Goal: Information Seeking & Learning: Understand process/instructions

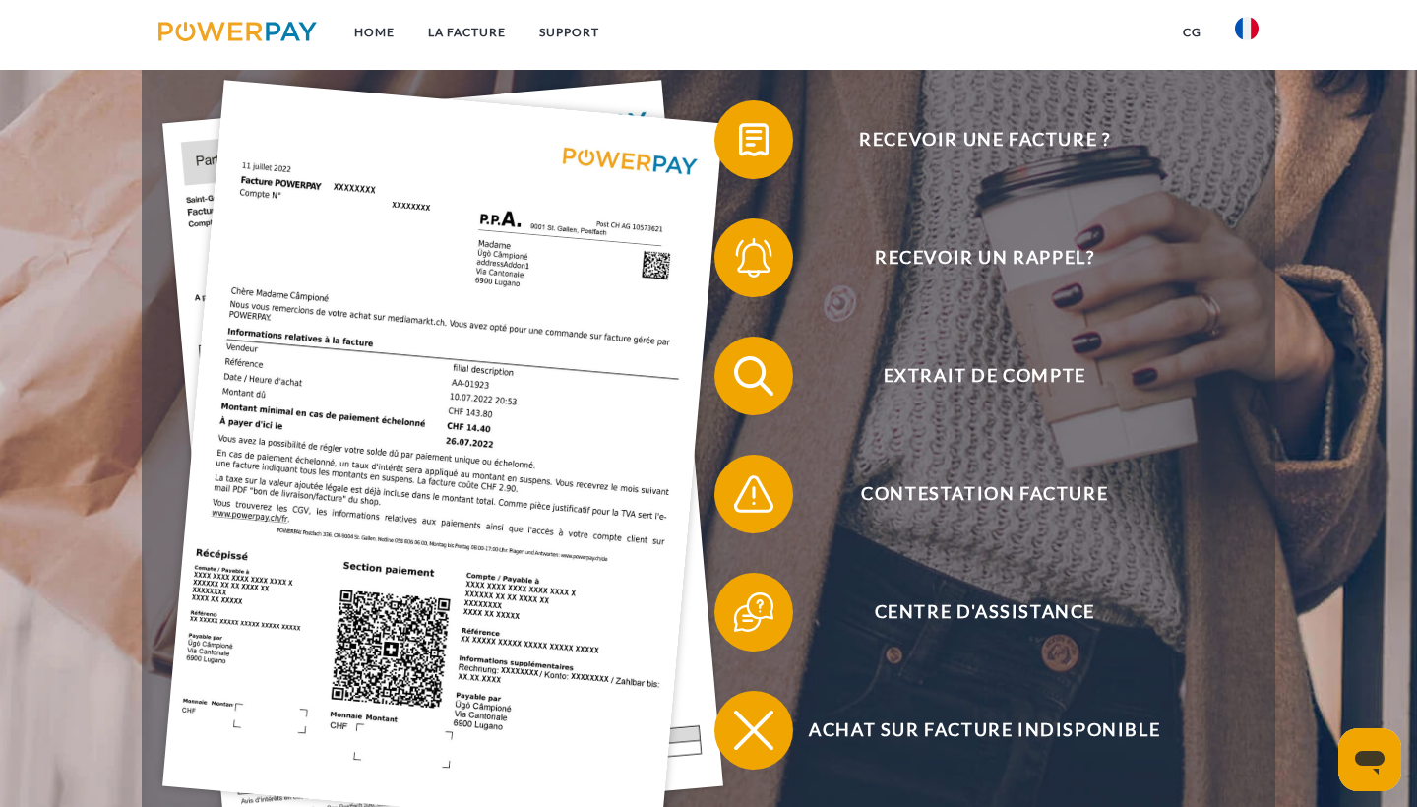
scroll to position [405, 0]
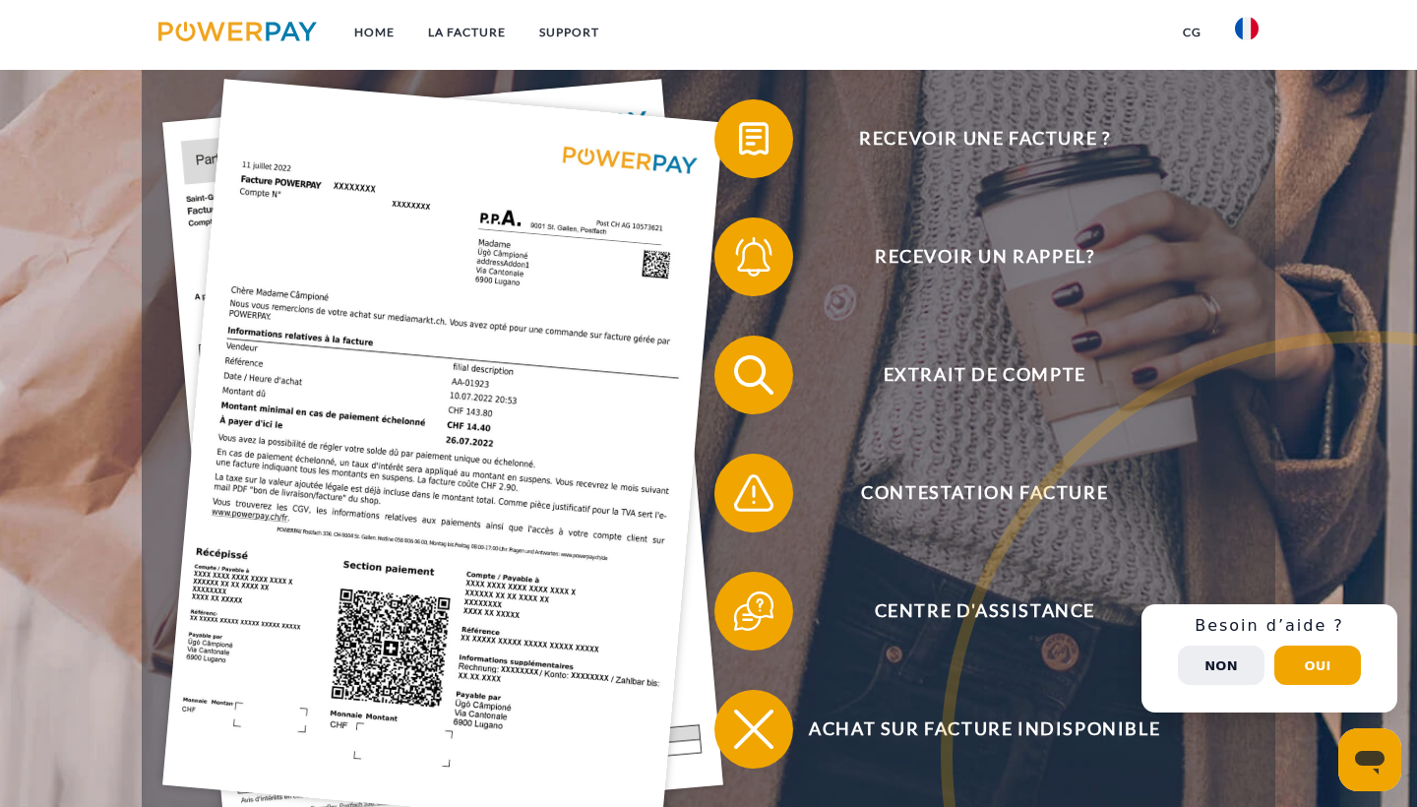
click at [1206, 657] on button "Non" at bounding box center [1221, 664] width 87 height 39
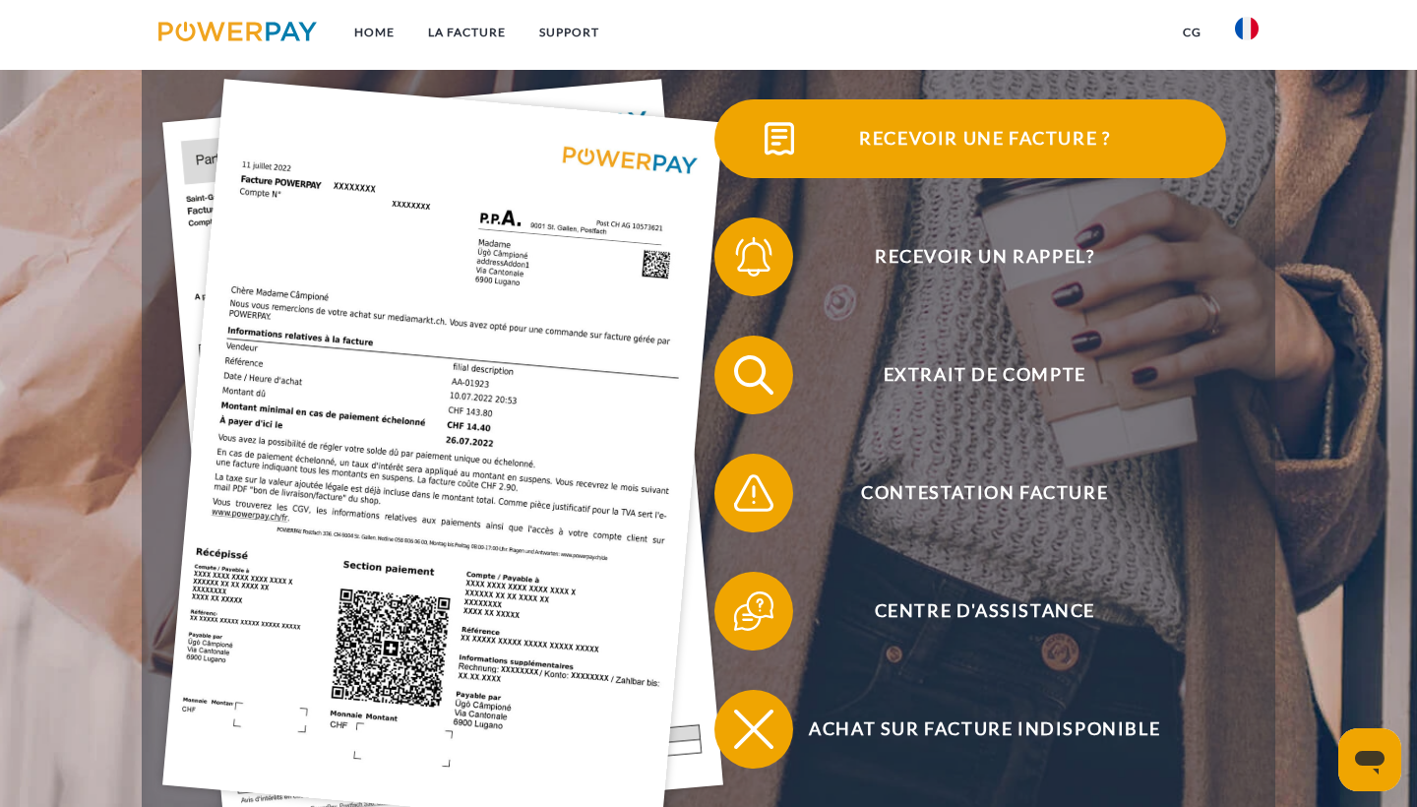
click at [906, 130] on span "Recevoir une facture ?" at bounding box center [985, 138] width 482 height 79
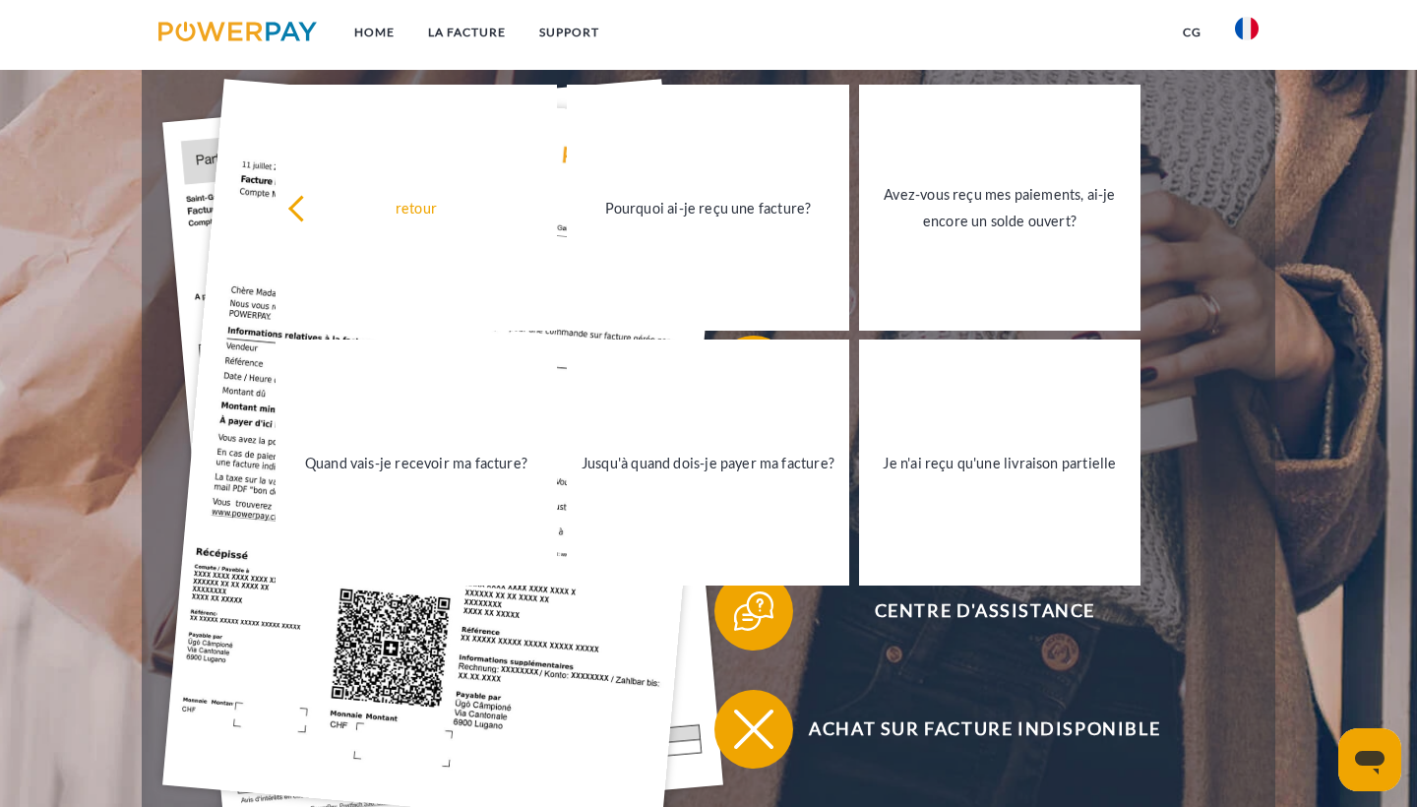
click at [1322, 261] on header "Home LA FACTURE Support" at bounding box center [708, 281] width 1417 height 1372
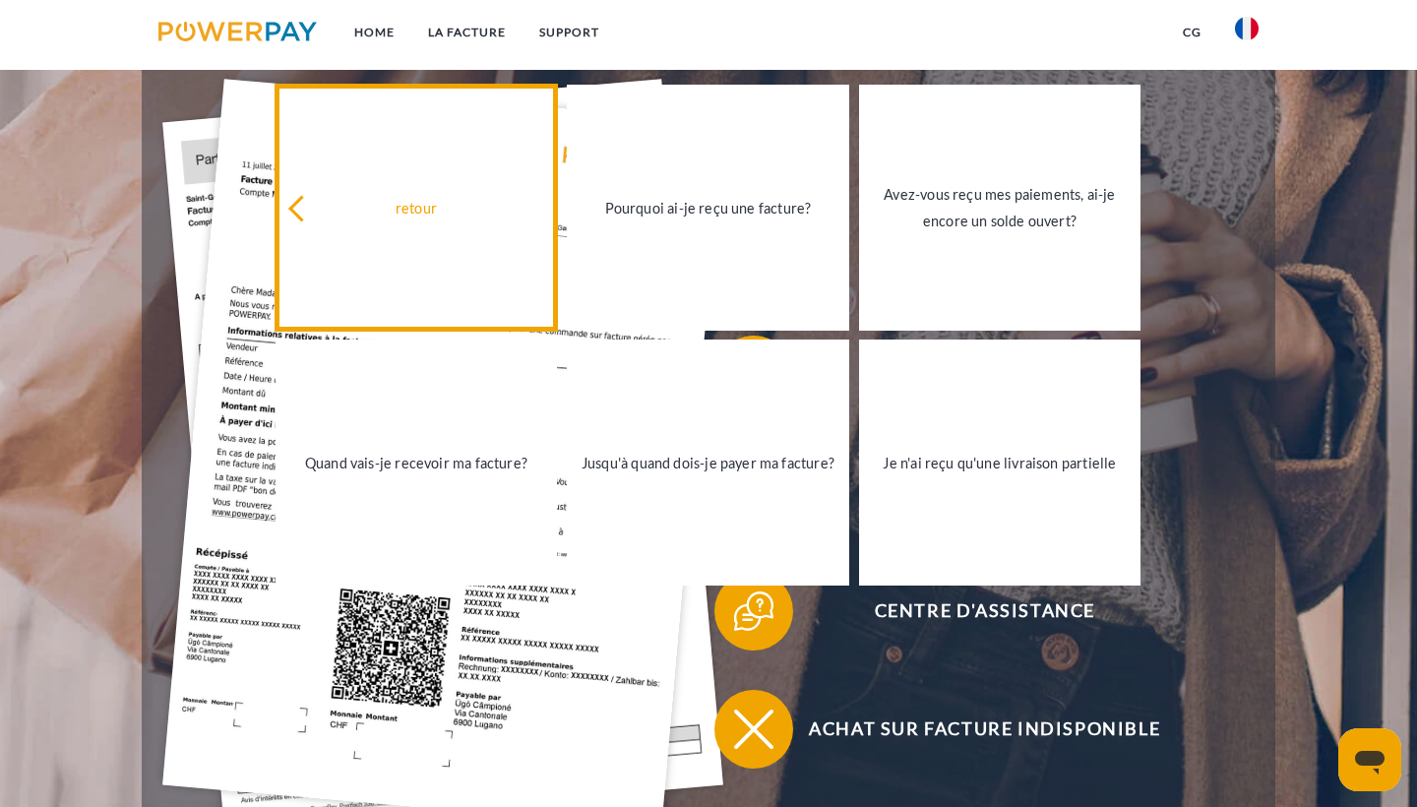
click at [329, 207] on div "retour" at bounding box center [416, 207] width 259 height 27
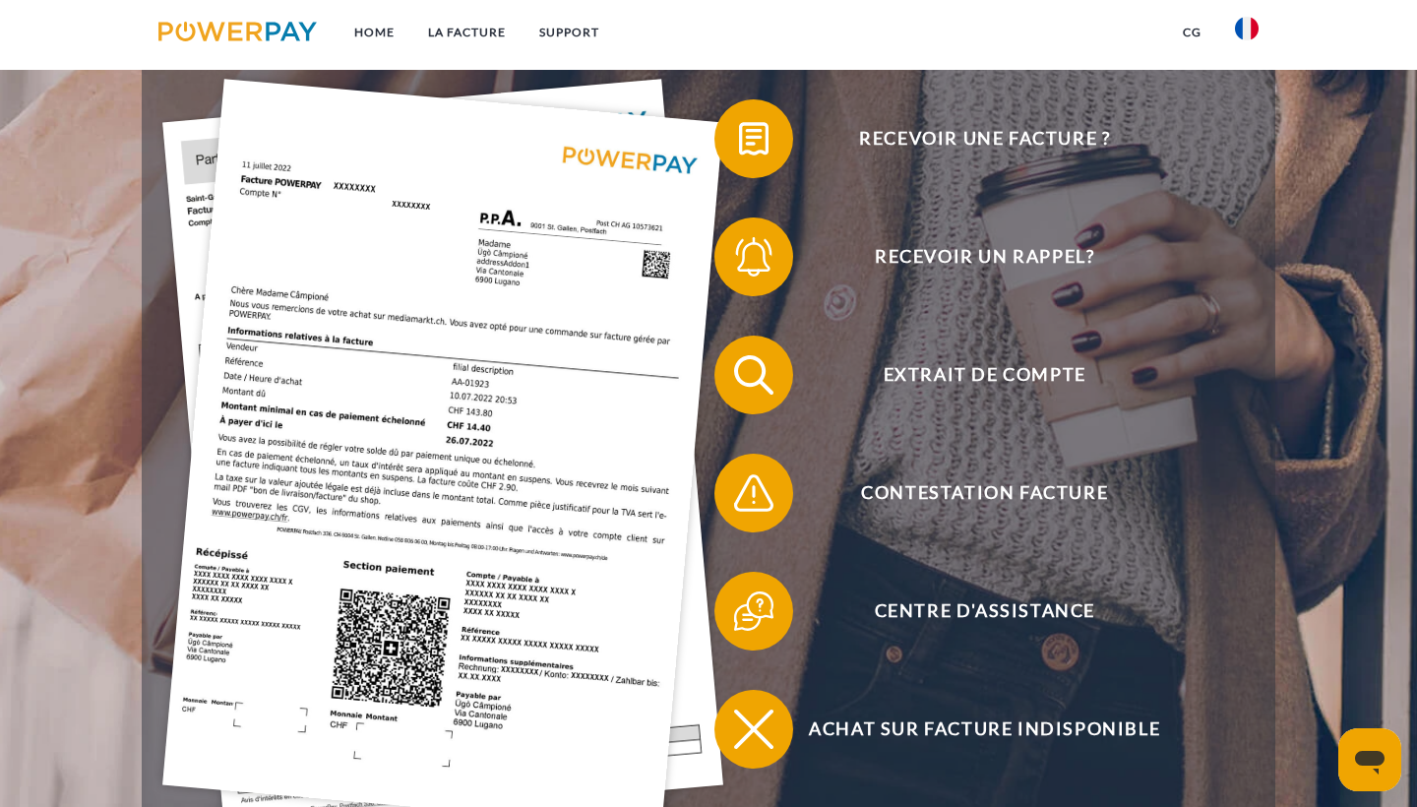
click at [453, 379] on img at bounding box center [442, 455] width 561 height 750
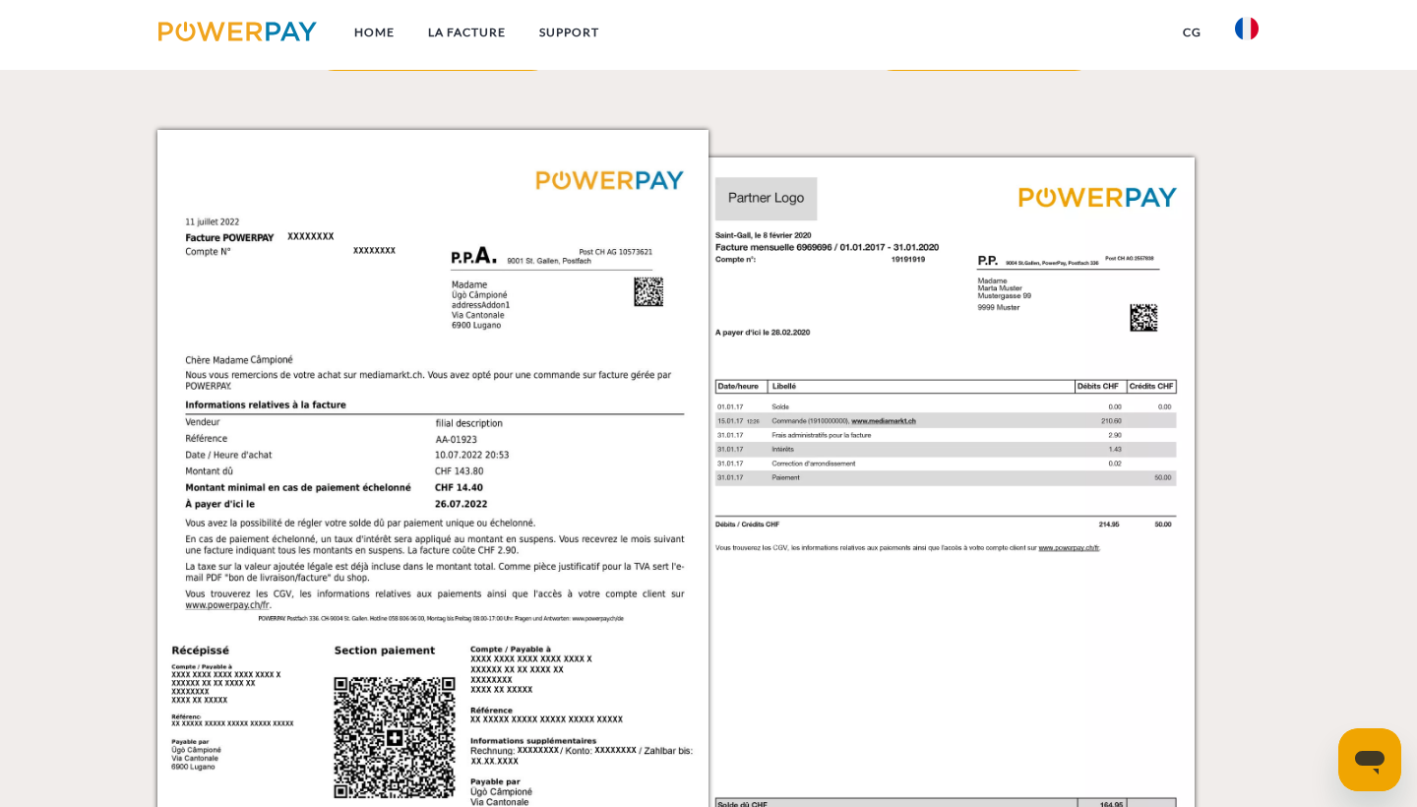
scroll to position [1954, 0]
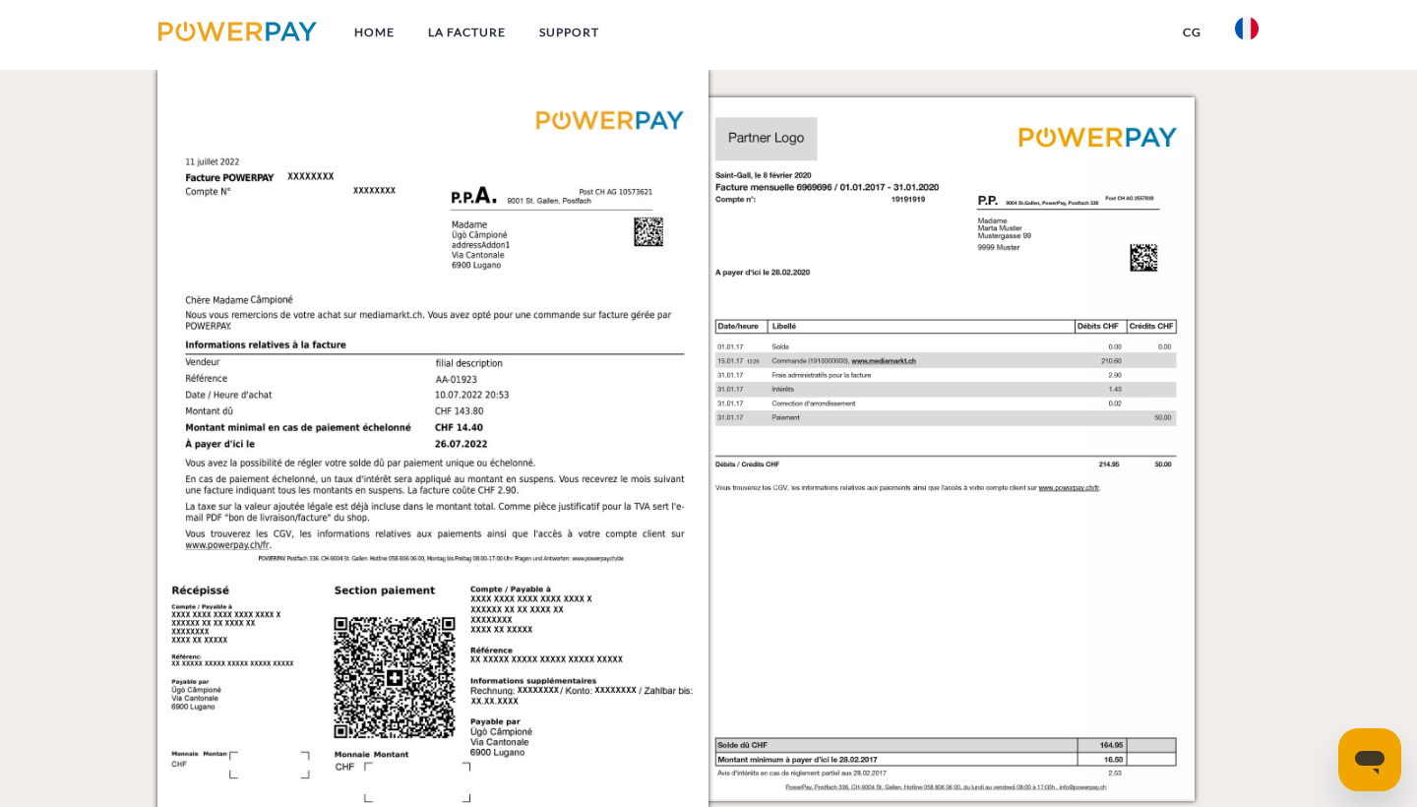
click at [563, 316] on img at bounding box center [432, 459] width 551 height 779
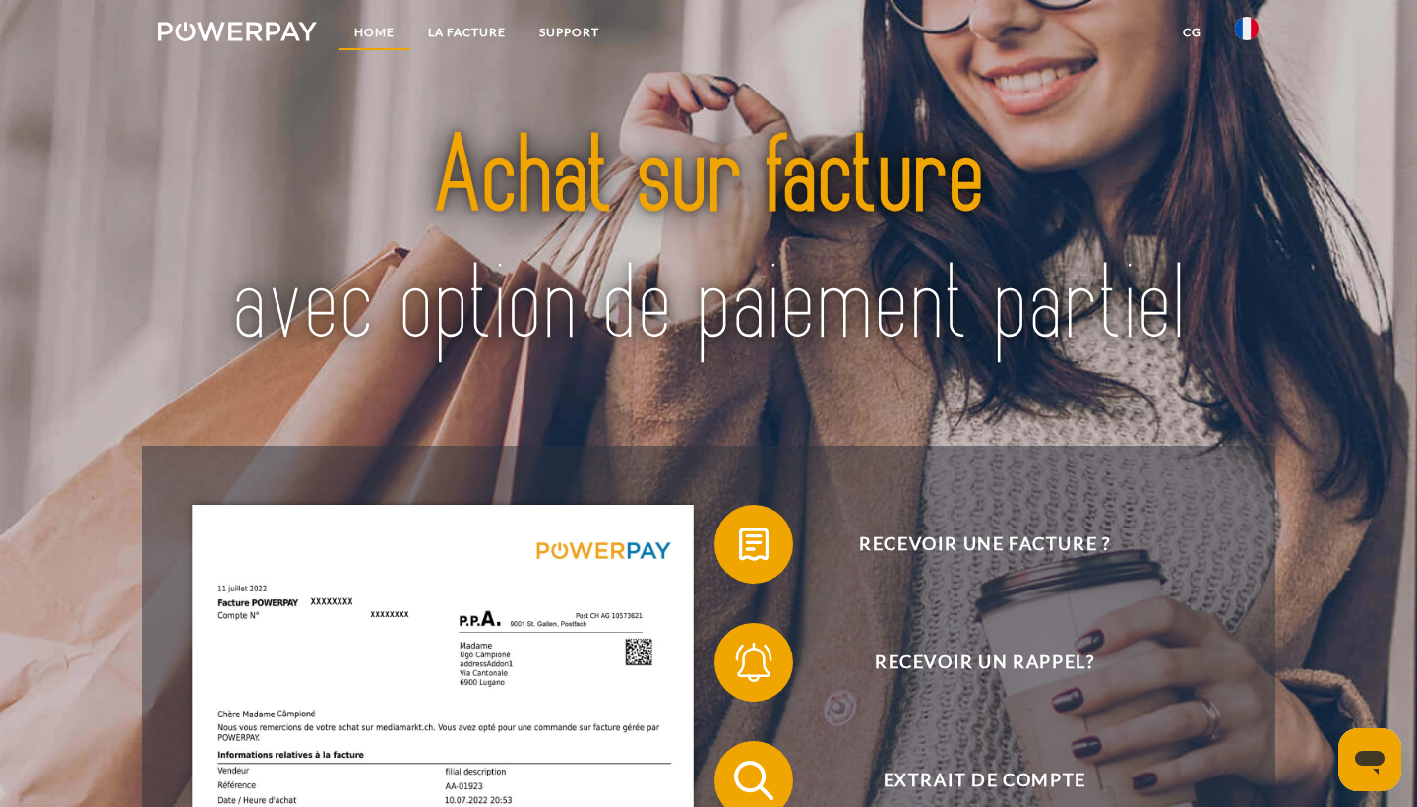
scroll to position [0, 0]
click at [466, 30] on link "LA FACTURE" at bounding box center [466, 32] width 111 height 35
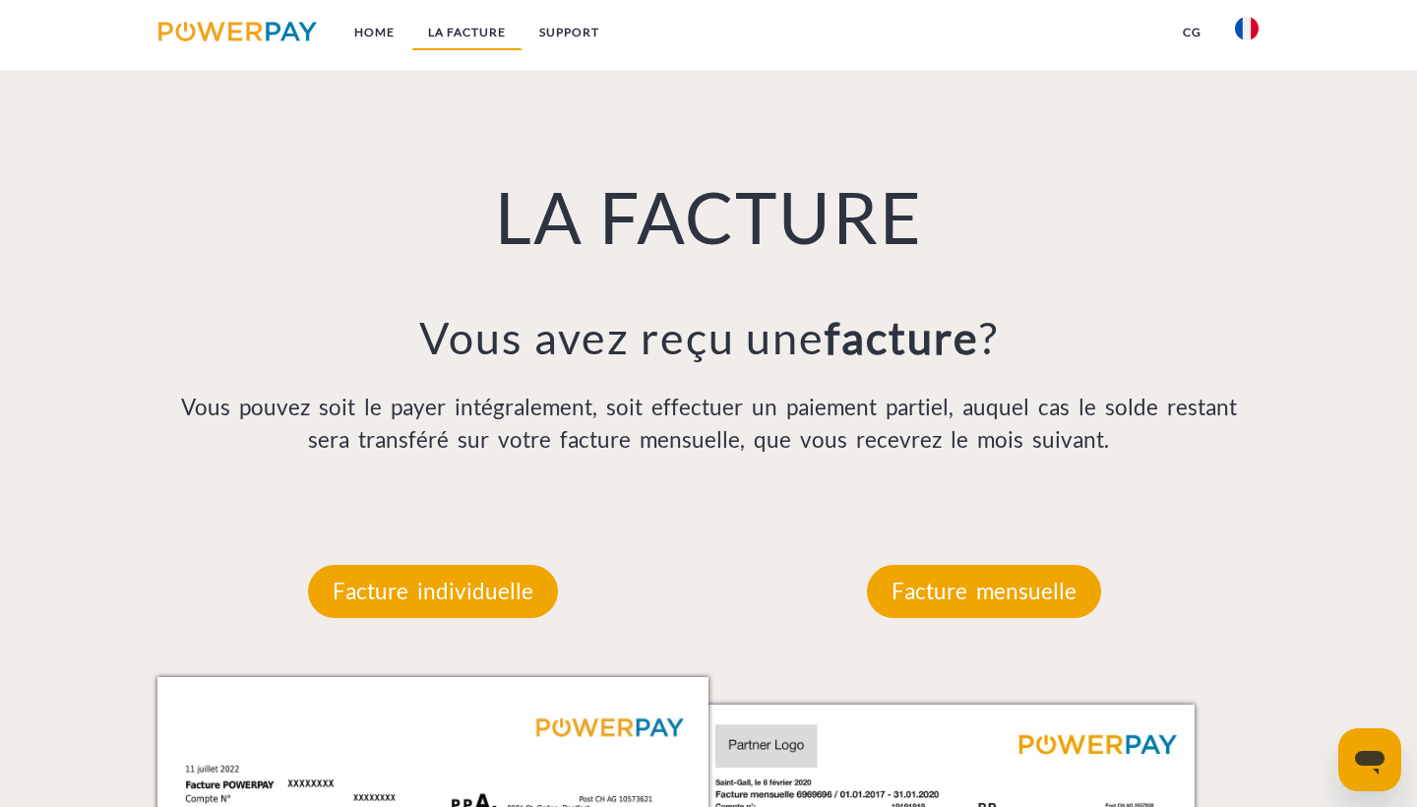
scroll to position [1372, 0]
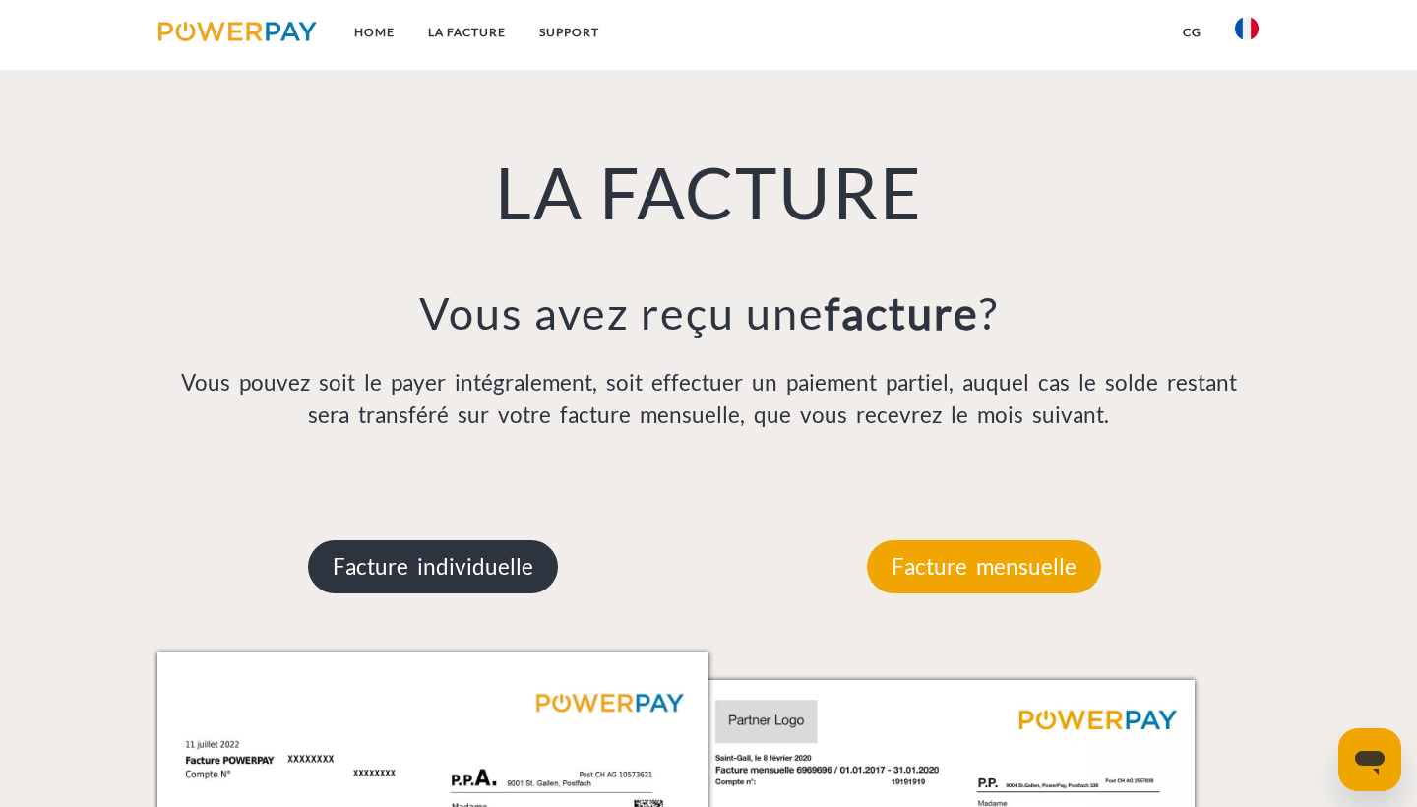
click at [494, 578] on p "Facture individuelle" at bounding box center [433, 566] width 250 height 53
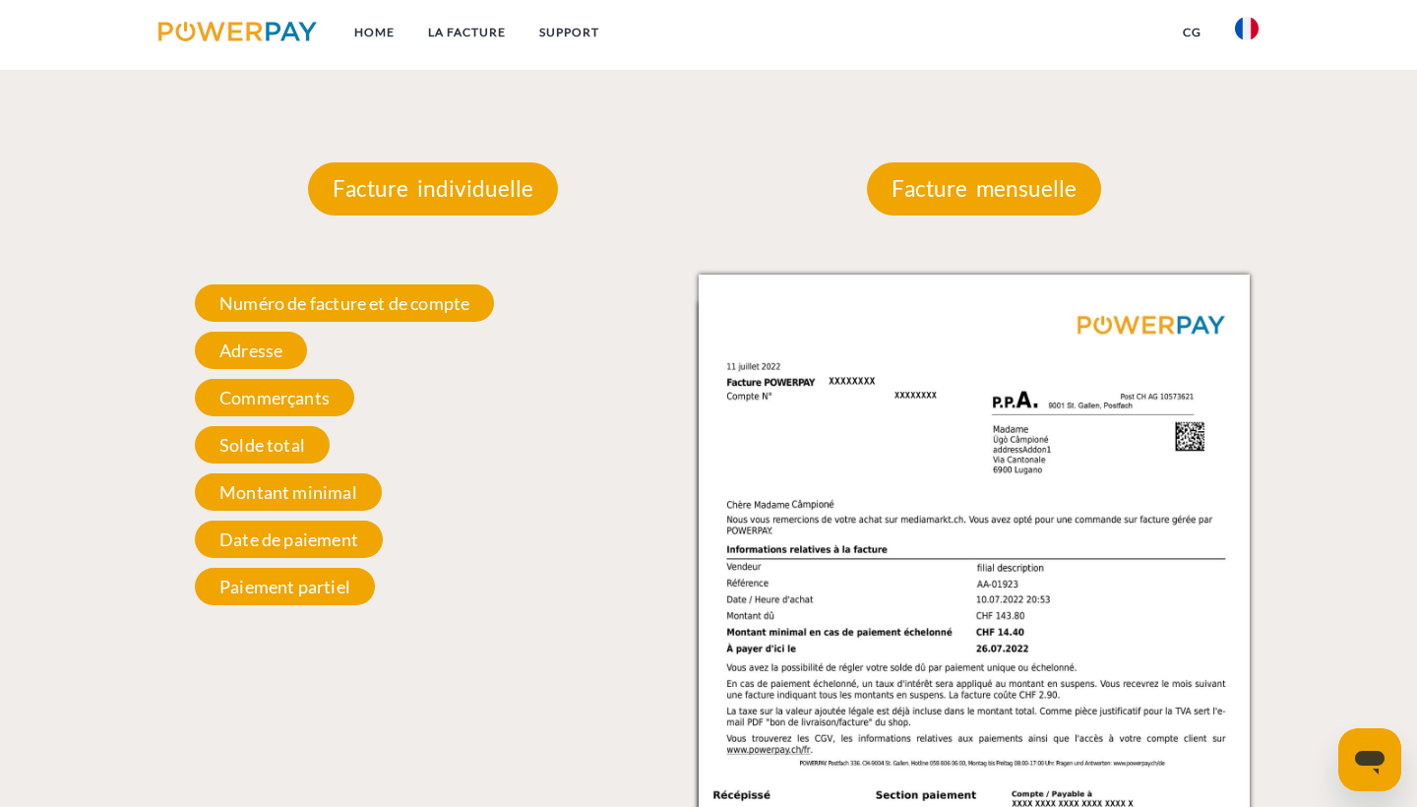
scroll to position [1756, 0]
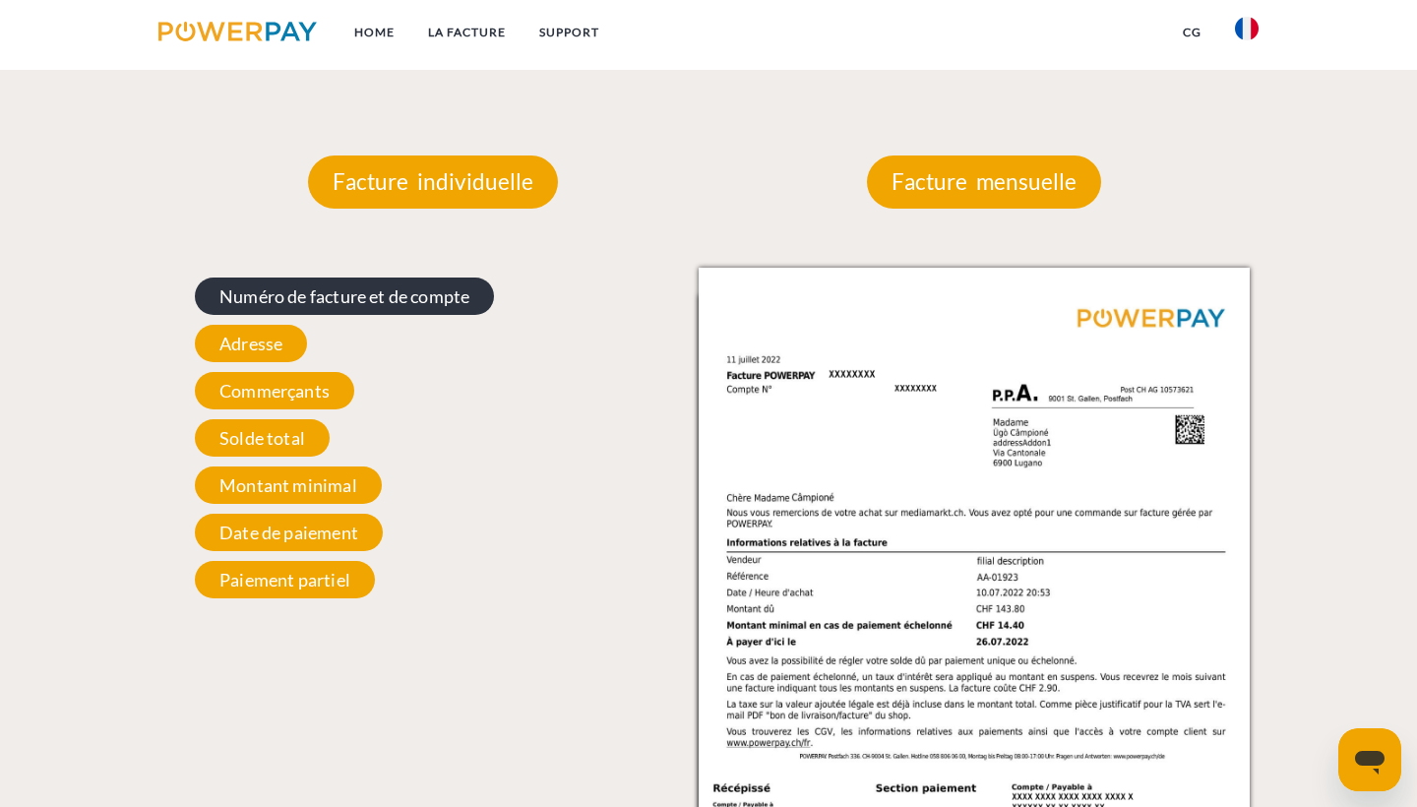
click at [338, 292] on span "Numéro de facture et de compte" at bounding box center [344, 295] width 299 height 37
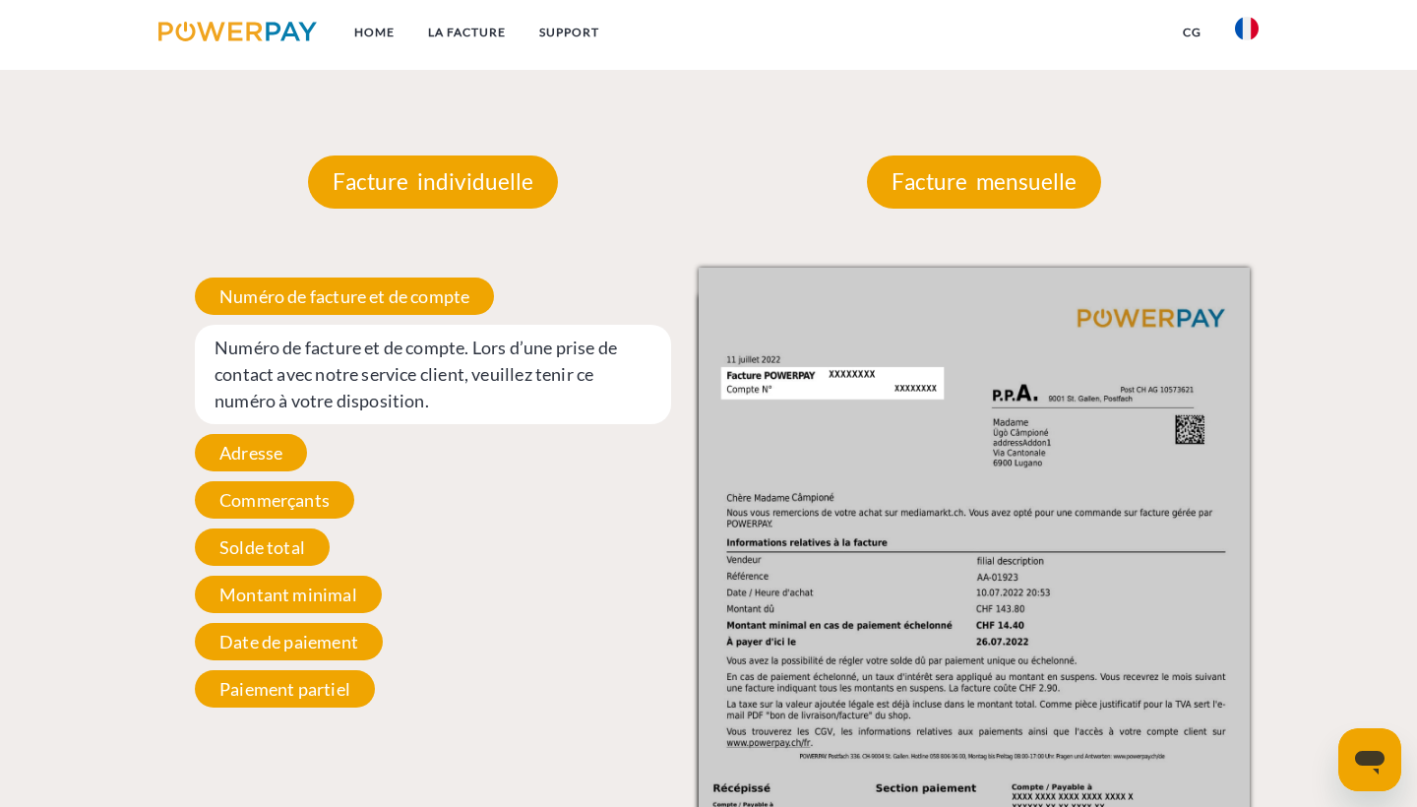
click at [797, 395] on img at bounding box center [974, 657] width 551 height 779
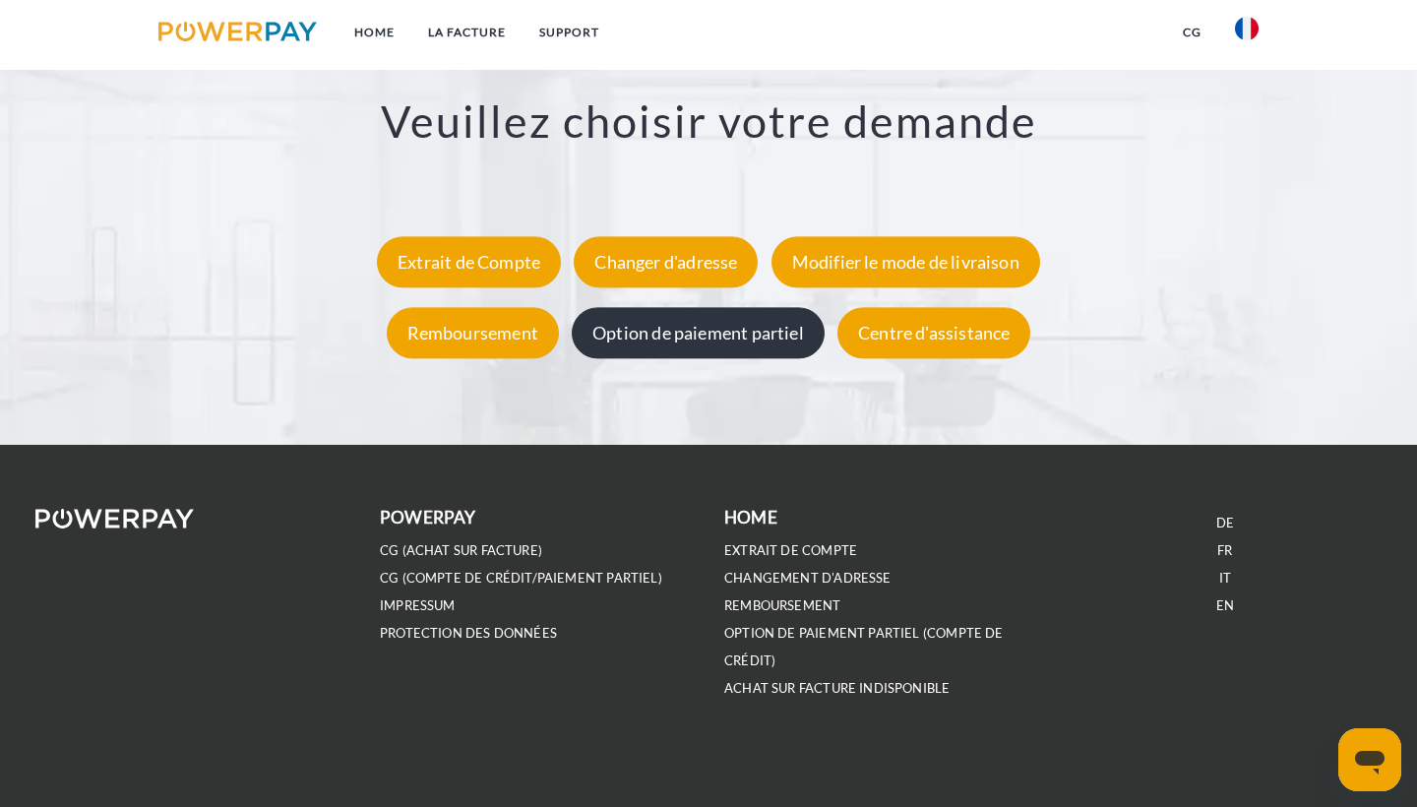
scroll to position [3655, 0]
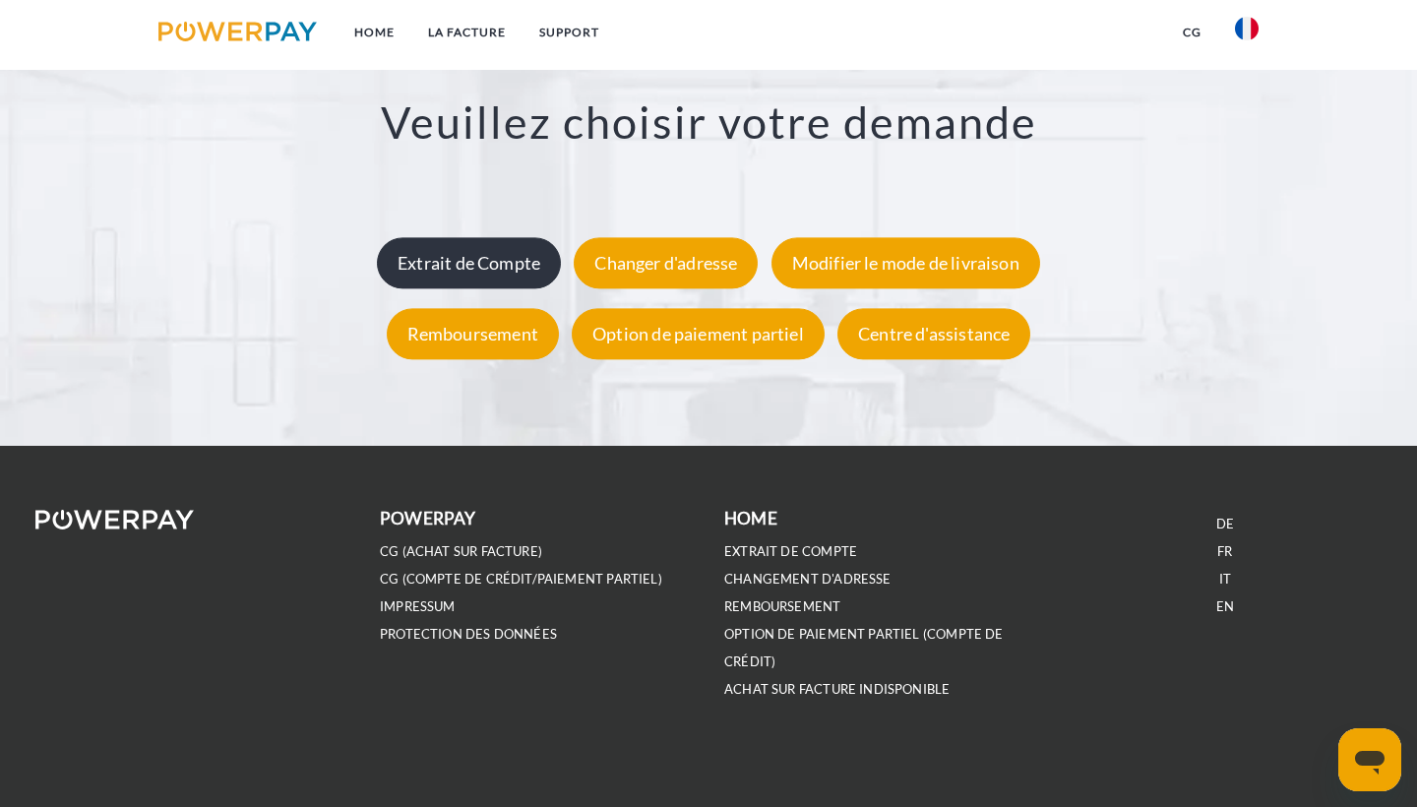
click at [437, 272] on div "Extrait de Compte" at bounding box center [469, 263] width 184 height 51
